Goal: Task Accomplishment & Management: Complete application form

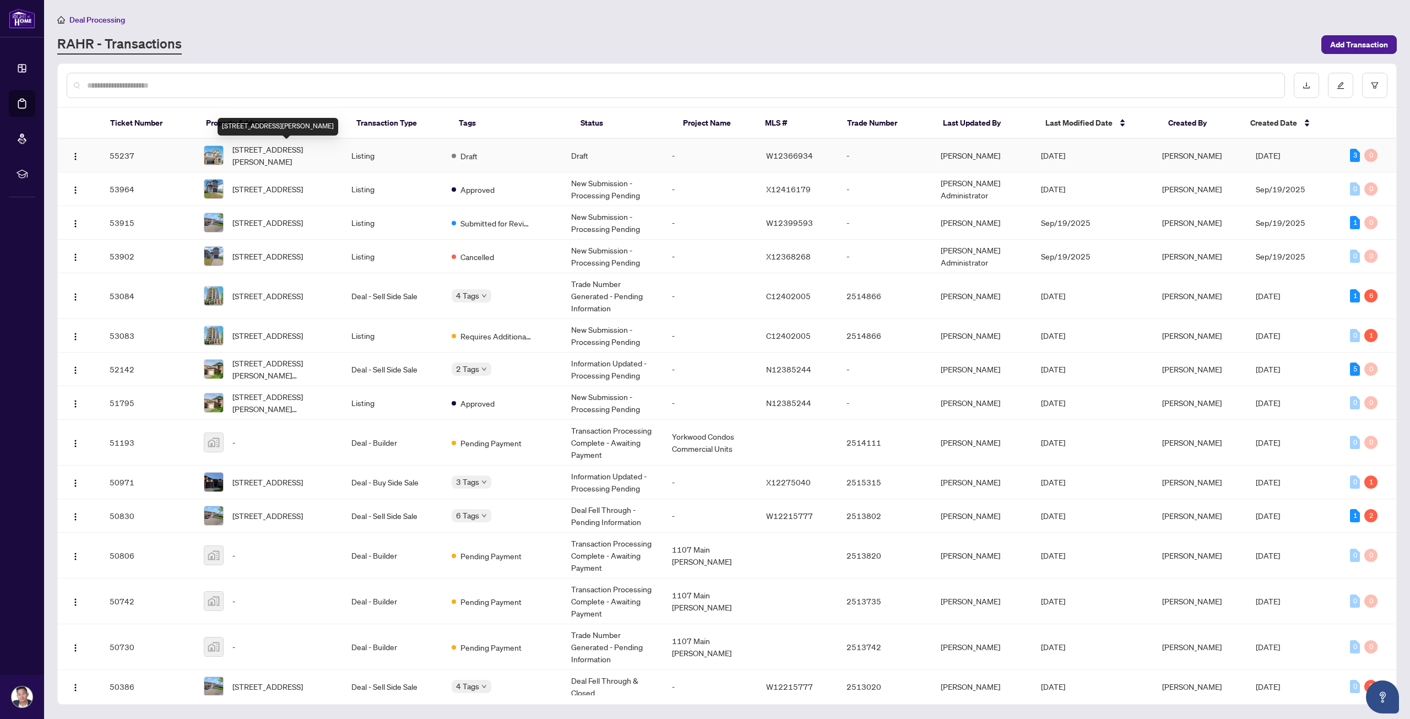
click at [293, 148] on span "[STREET_ADDRESS][PERSON_NAME]" at bounding box center [282, 155] width 101 height 24
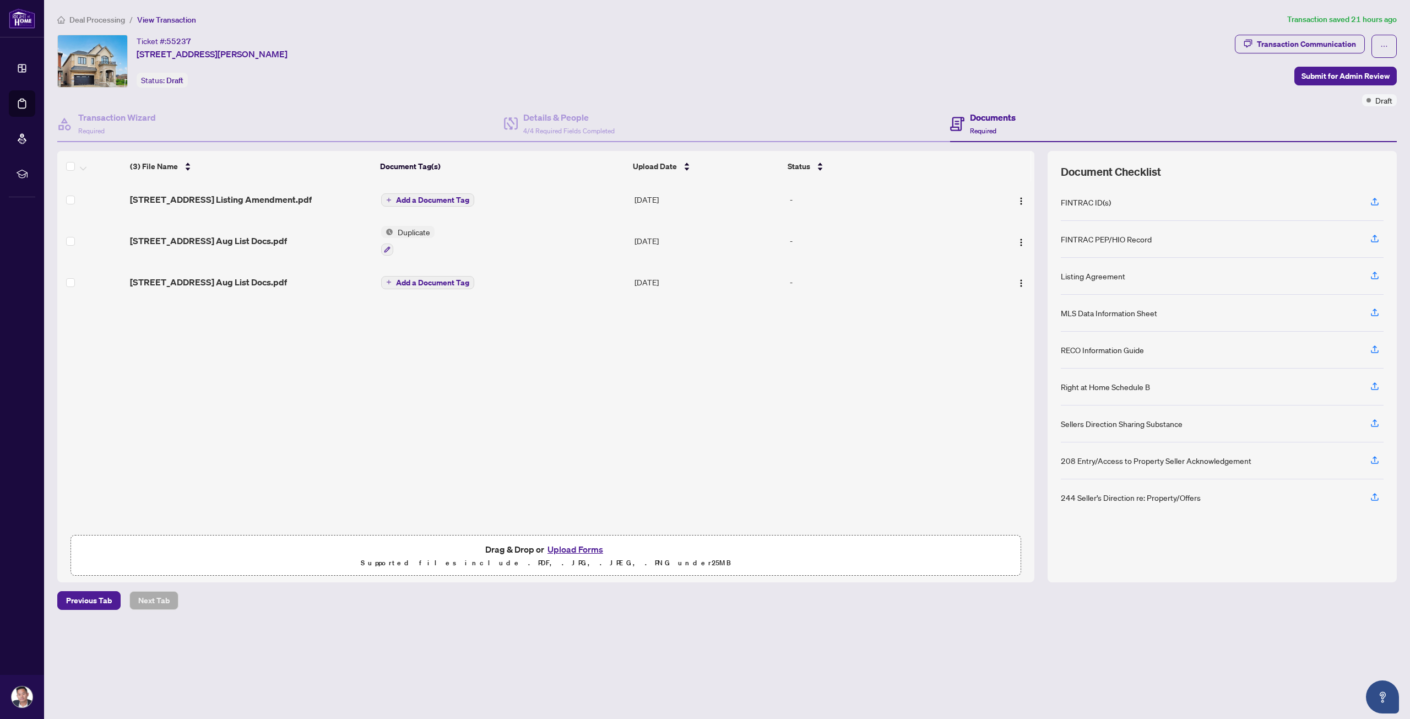
click at [570, 556] on p "Supported files include .PDF, .JPG, .JPEG, .PNG under 25 MB" at bounding box center [546, 562] width 937 height 13
click at [571, 550] on button "Upload Forms" at bounding box center [575, 549] width 62 height 14
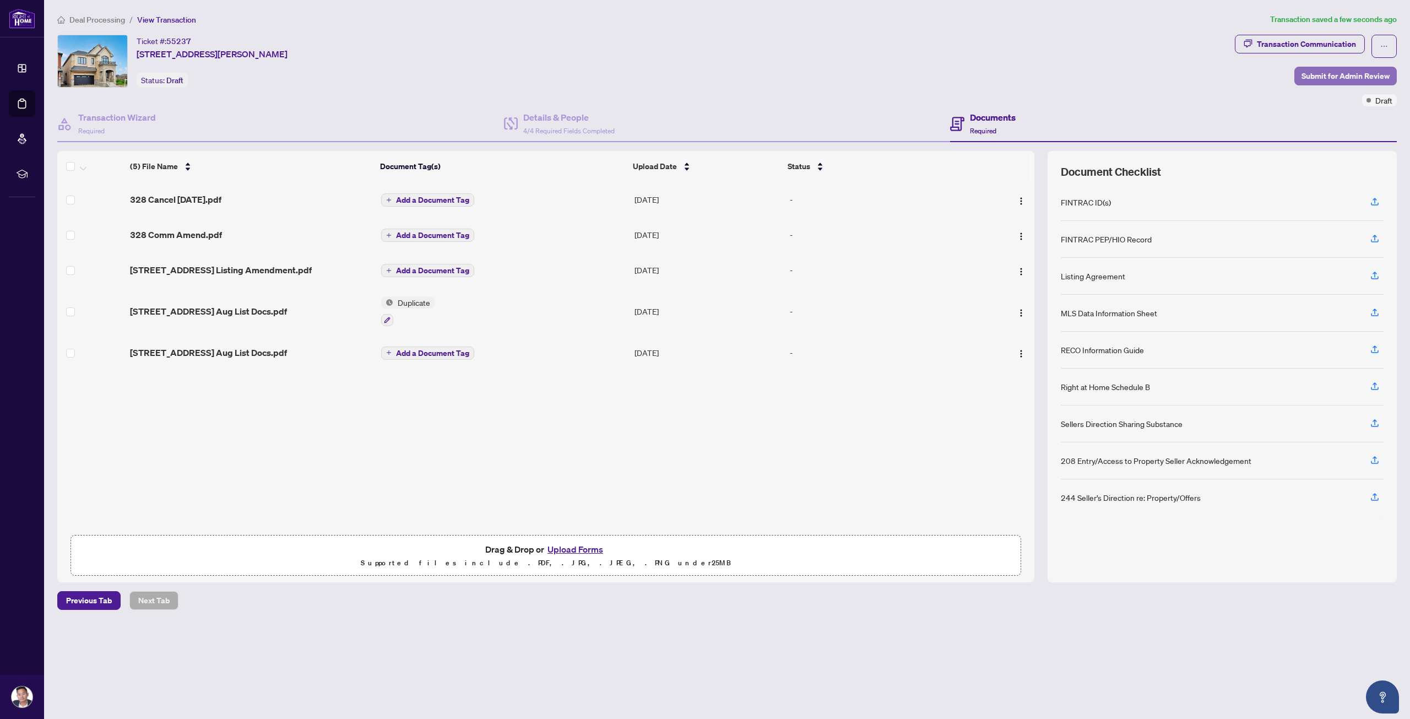
click at [1369, 74] on span "Submit for Admin Review" at bounding box center [1346, 76] width 88 height 18
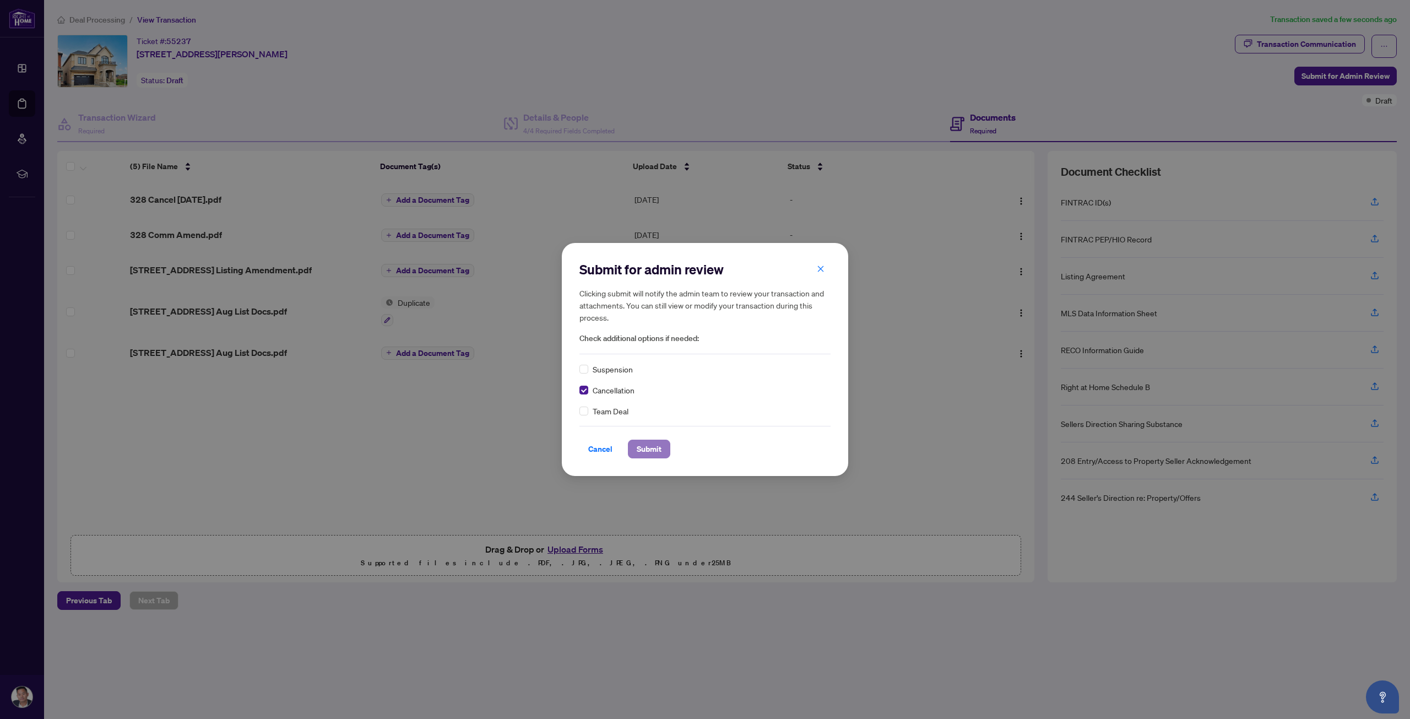
click at [648, 455] on span "Submit" at bounding box center [649, 449] width 25 height 18
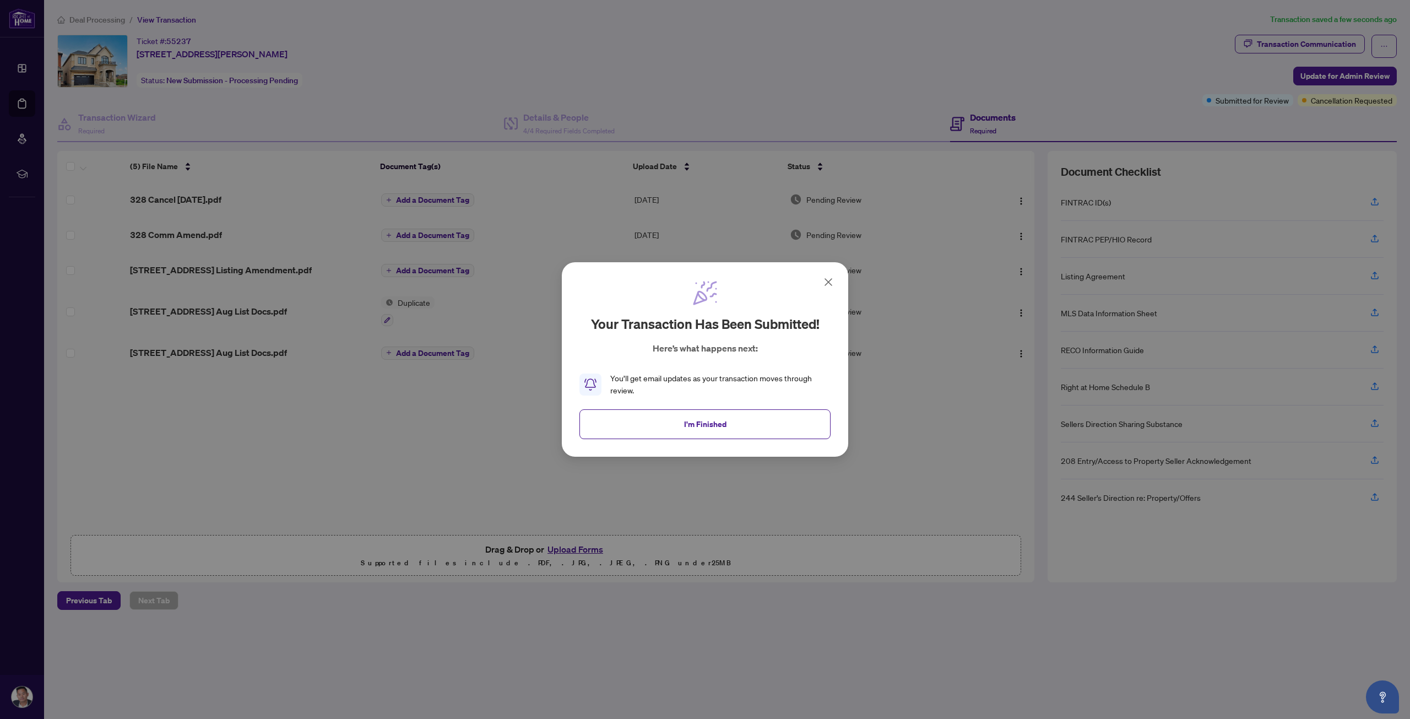
click at [825, 284] on icon at bounding box center [828, 281] width 13 height 13
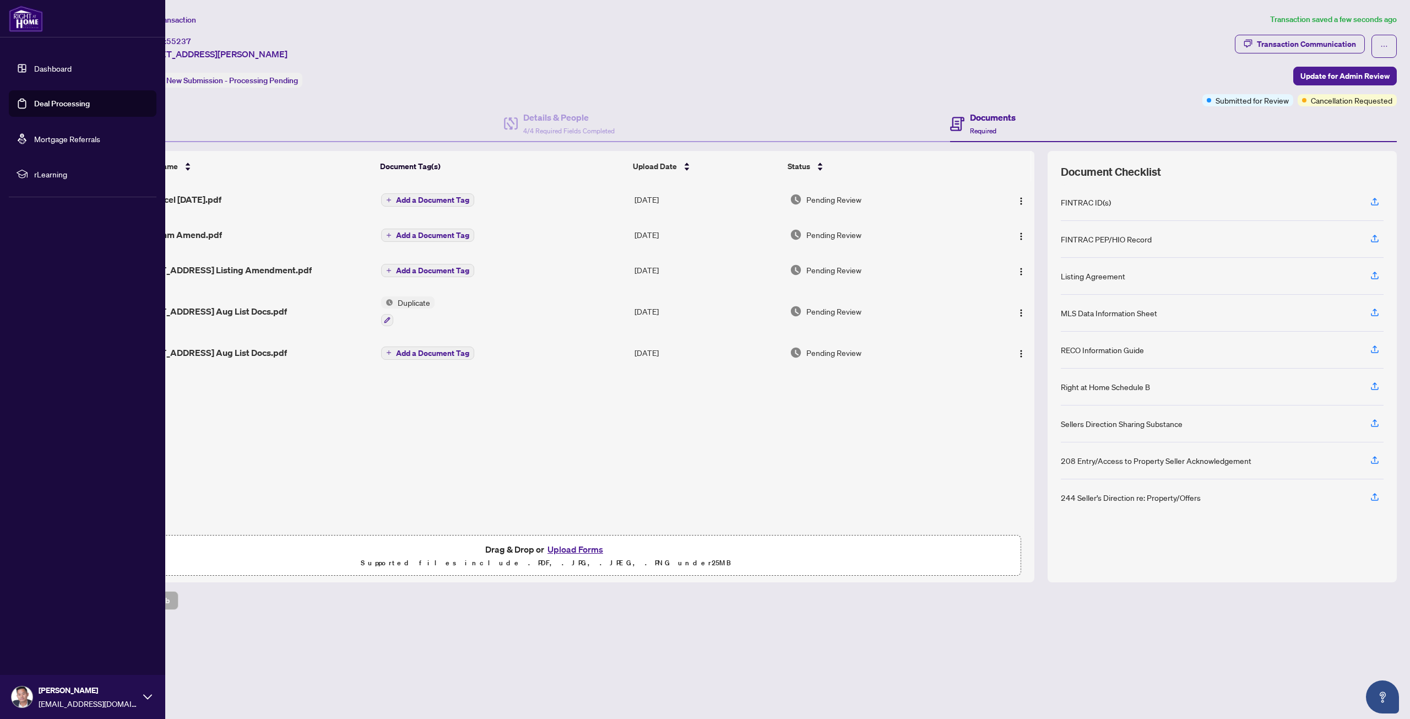
click at [34, 102] on link "Deal Processing" at bounding box center [62, 104] width 56 height 10
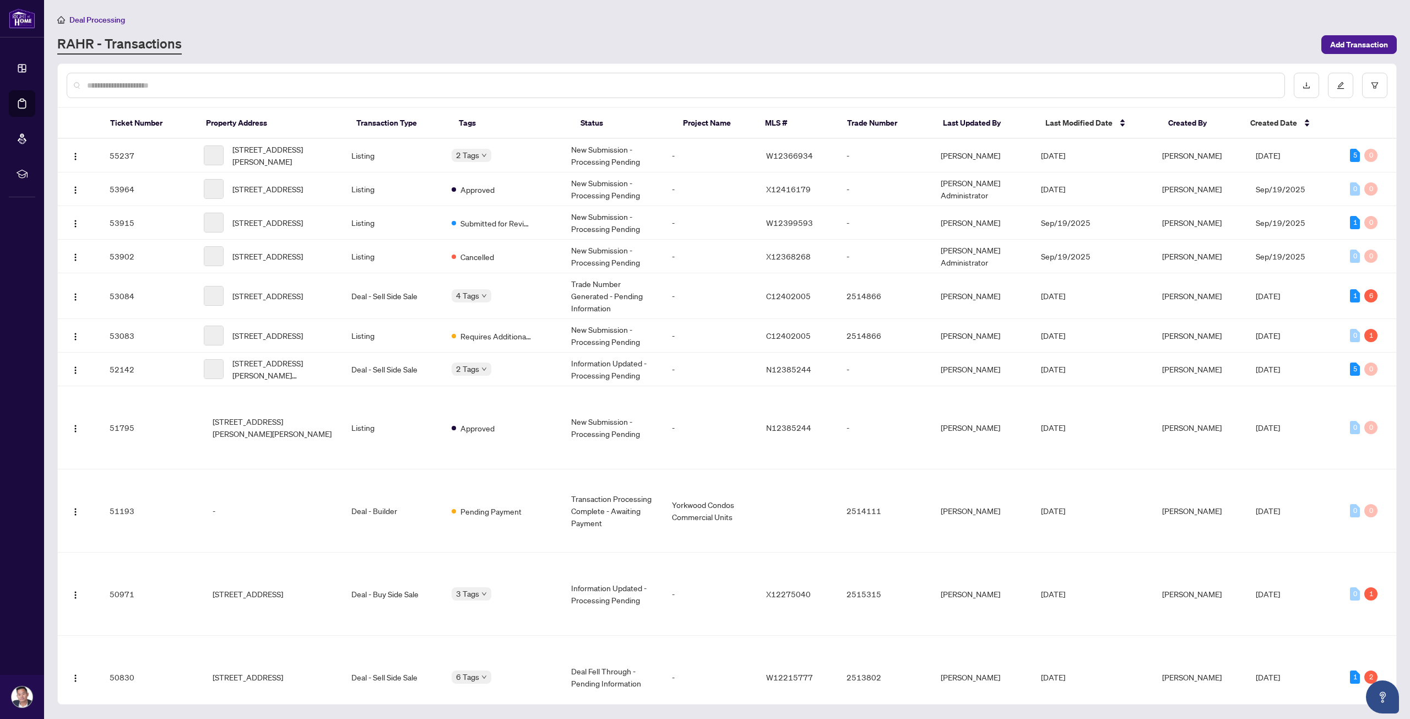
click at [239, 82] on input "text" at bounding box center [681, 85] width 1189 height 12
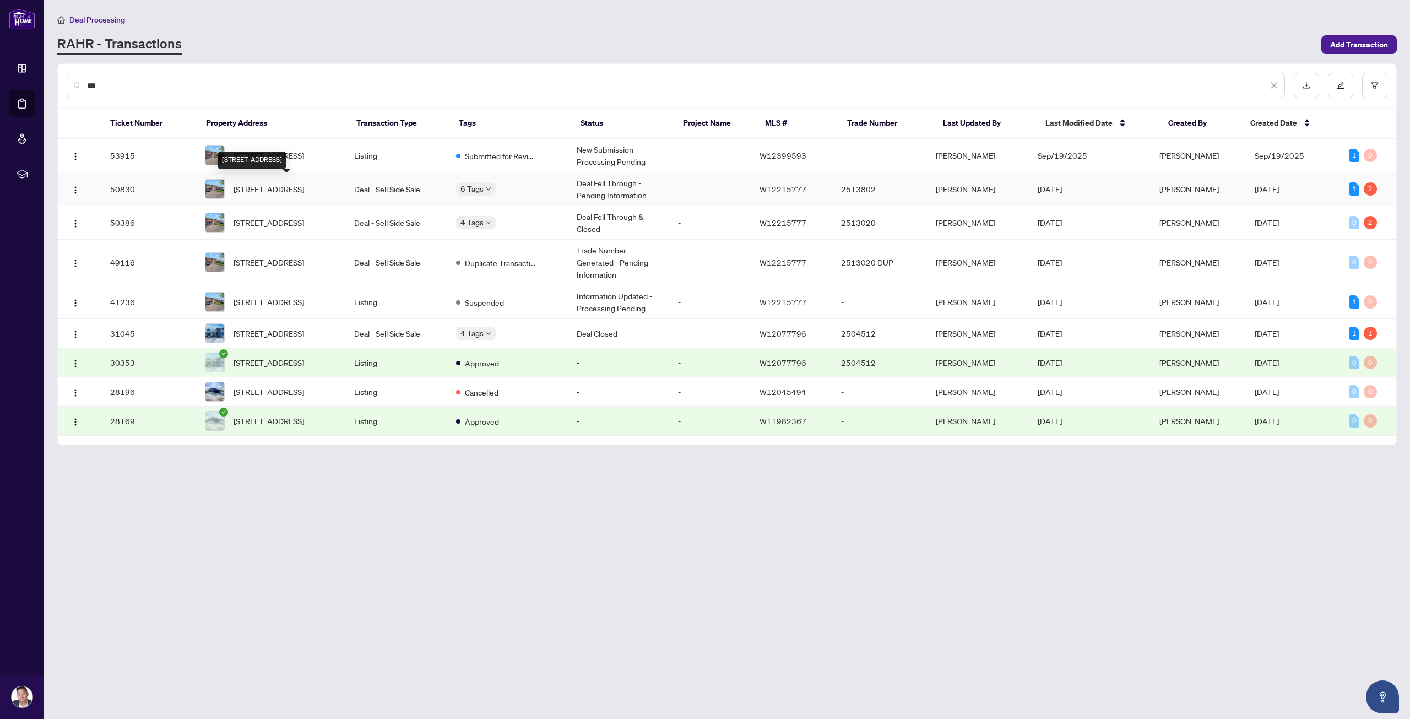
type input "***"
click at [304, 191] on span "[STREET_ADDRESS]" at bounding box center [269, 189] width 71 height 12
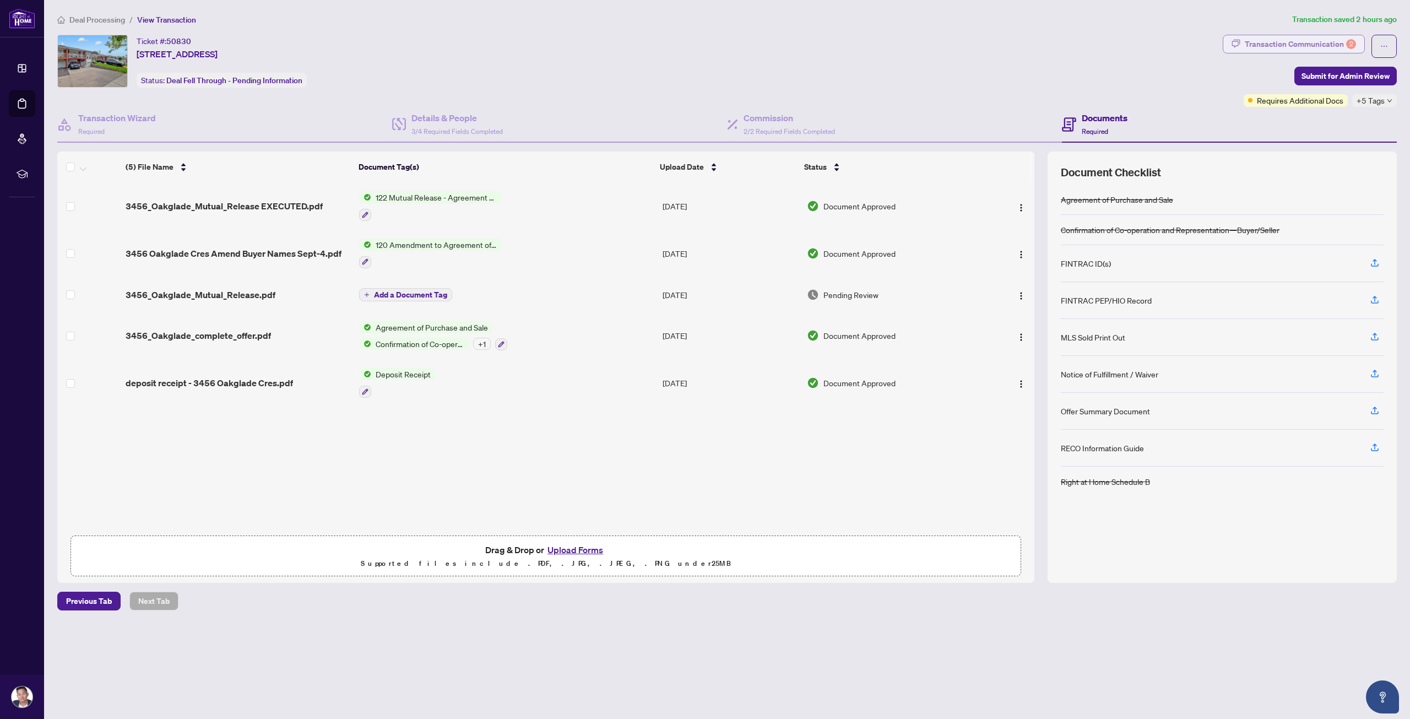
click at [1324, 48] on div "Transaction Communication 2" at bounding box center [1300, 44] width 111 height 18
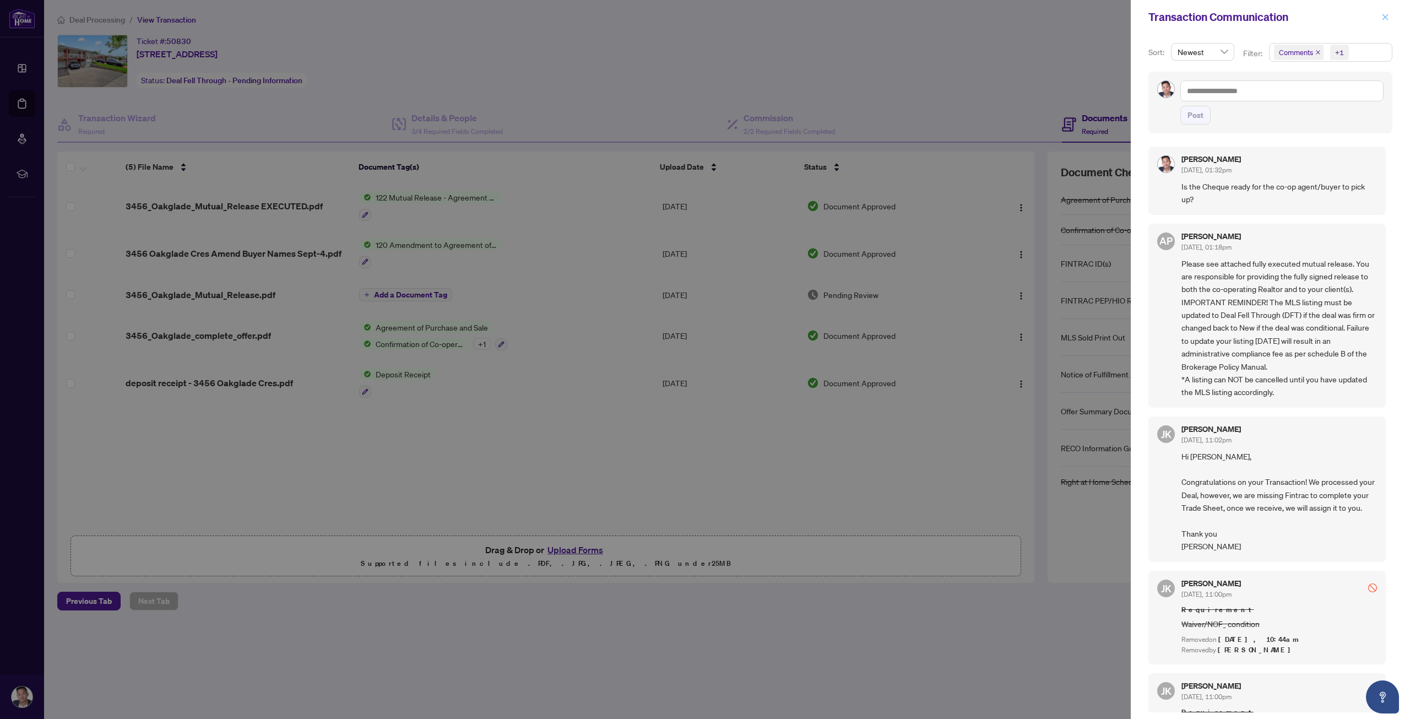
click at [1386, 21] on span "button" at bounding box center [1386, 17] width 8 height 18
